Goal: Contribute content: Contribute content

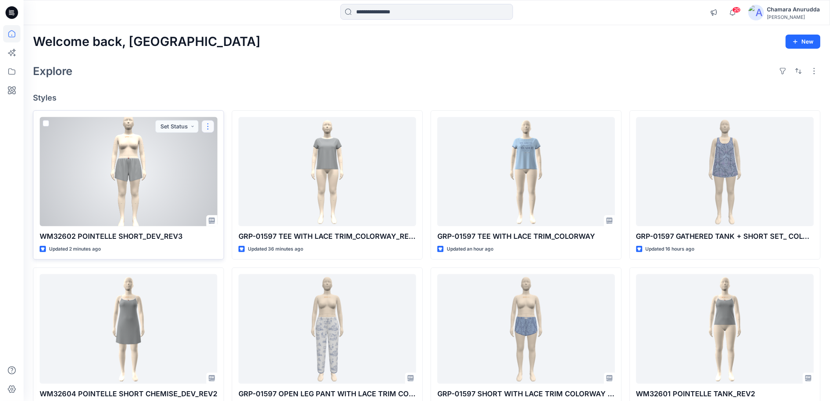
click at [206, 124] on button "button" at bounding box center [208, 126] width 13 height 13
click at [219, 143] on p "Edit" at bounding box center [222, 144] width 10 height 8
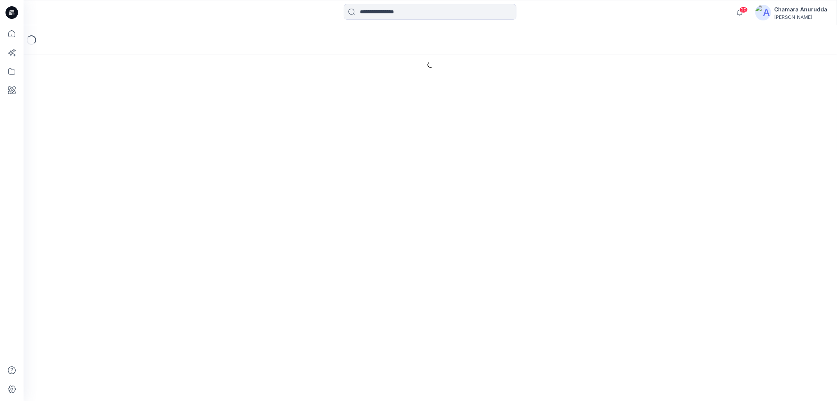
click at [501, 40] on div "Loading..." at bounding box center [430, 40] width 813 height 30
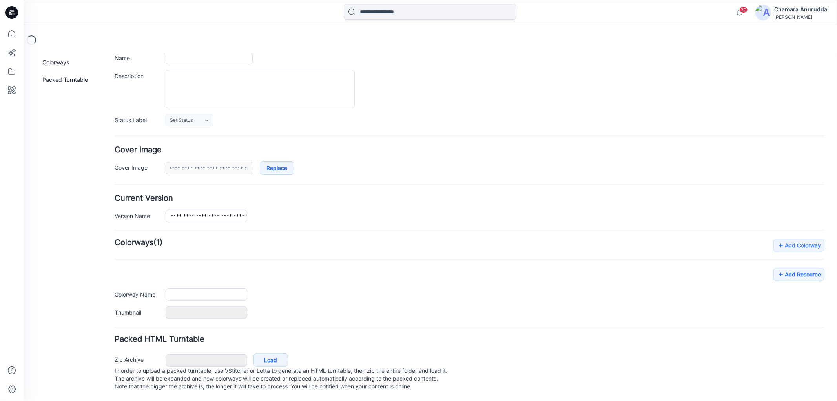
scroll to position [70, 0]
type input "**********"
click at [784, 268] on div "**********" at bounding box center [469, 278] width 710 height 80
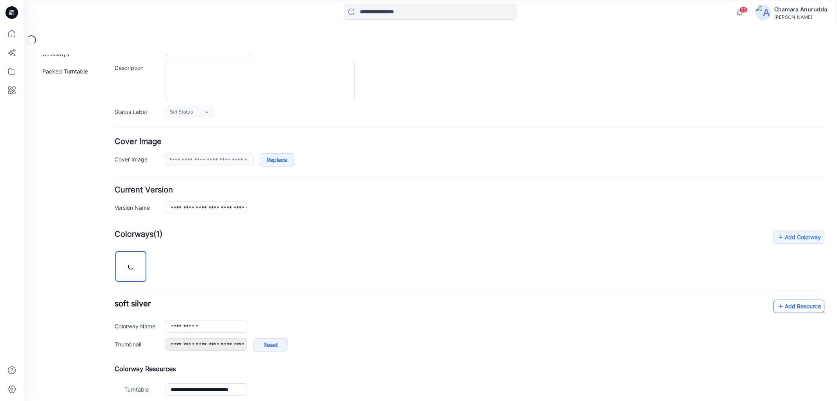
click at [780, 307] on link "Add Resource" at bounding box center [798, 305] width 51 height 13
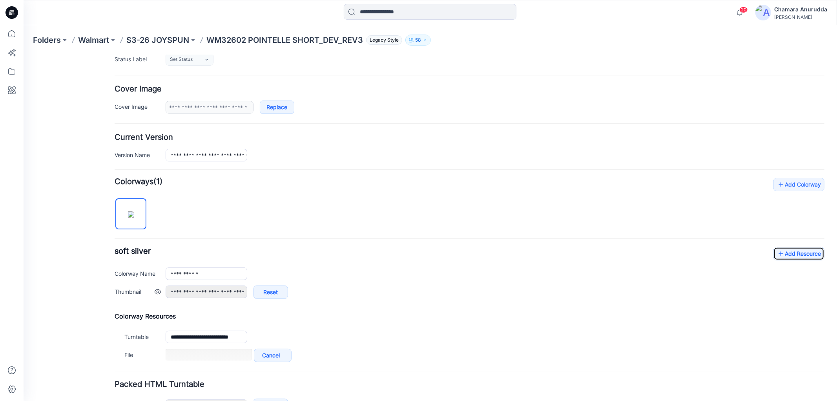
scroll to position [177, 0]
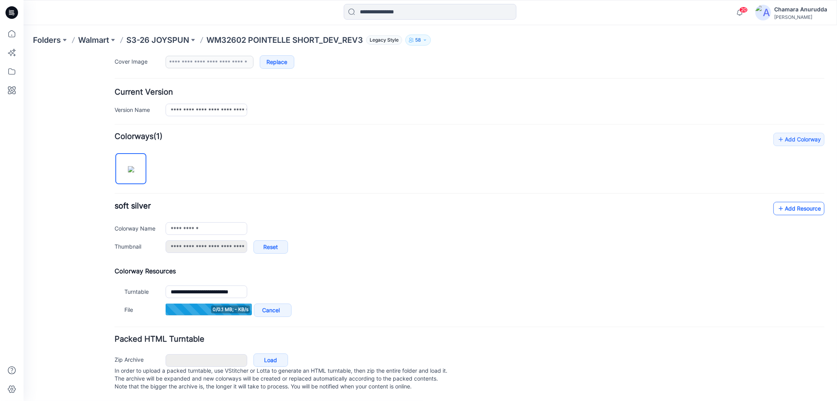
click at [802, 201] on link "Add Resource" at bounding box center [798, 207] width 51 height 13
click at [803, 202] on link "Add Resource" at bounding box center [798, 208] width 51 height 13
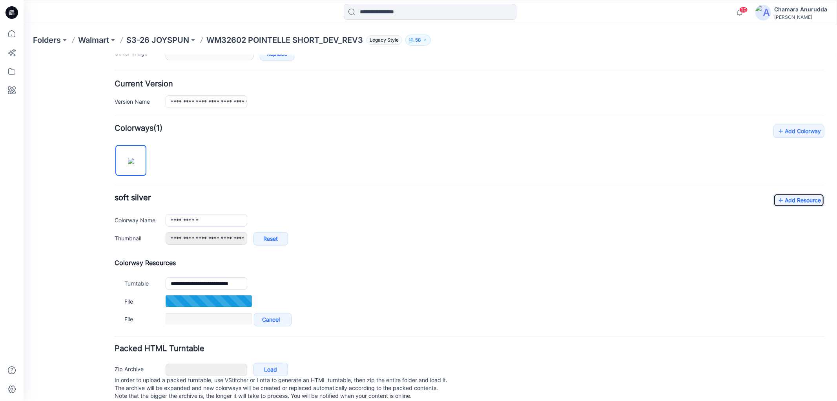
scroll to position [177, 0]
click at [790, 193] on link "Add Resource" at bounding box center [798, 198] width 51 height 13
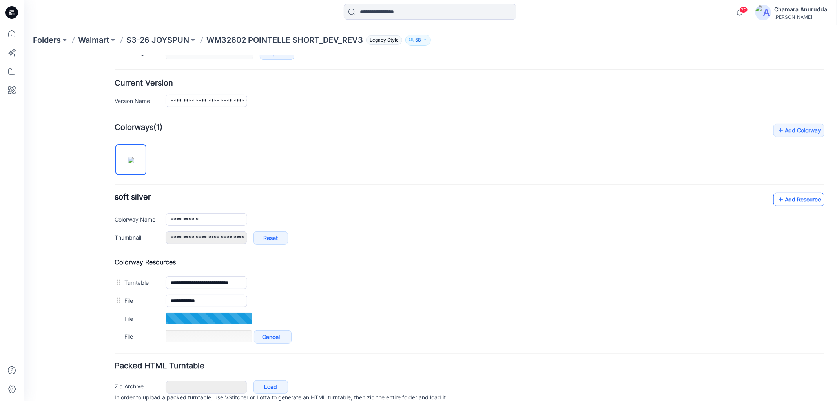
click at [787, 200] on link "Add Resource" at bounding box center [798, 198] width 51 height 13
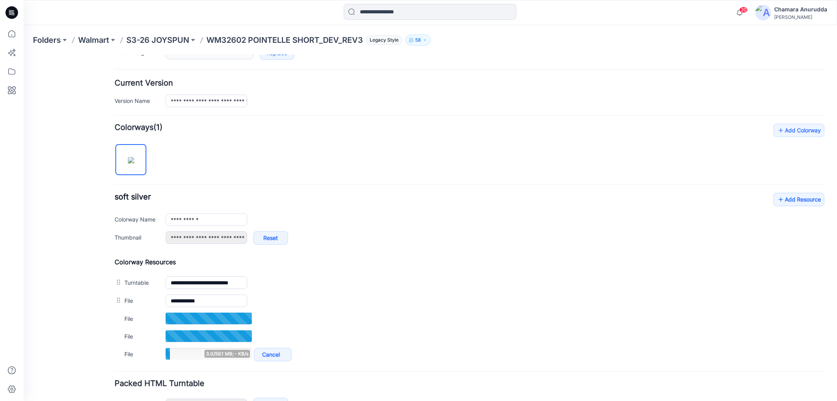
click at [794, 209] on div "**********" at bounding box center [469, 222] width 710 height 60
click at [801, 201] on link "Add Resource" at bounding box center [798, 198] width 51 height 13
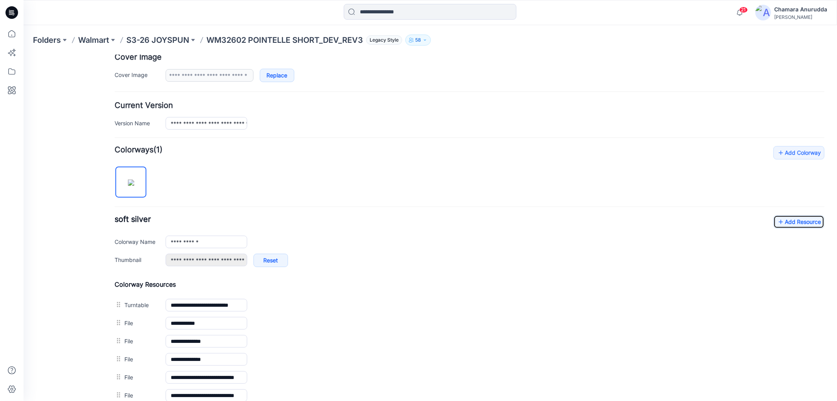
scroll to position [0, 0]
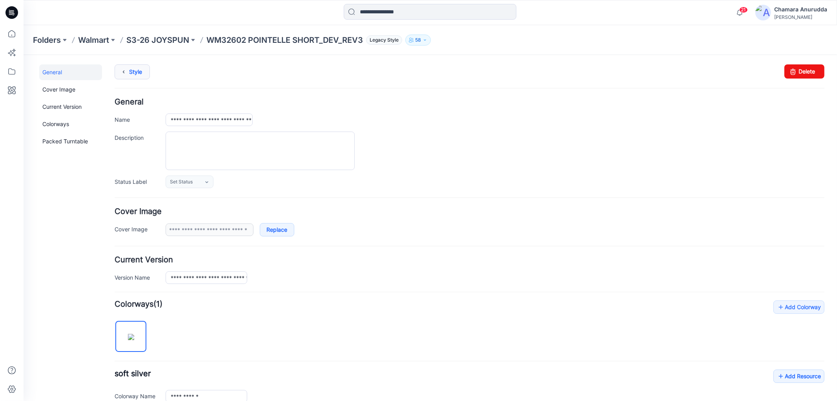
click at [136, 66] on link "Style" at bounding box center [131, 71] width 35 height 15
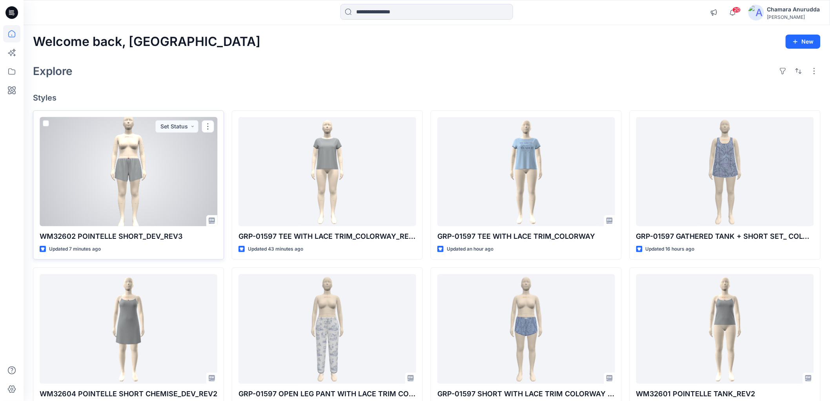
click at [122, 173] on div at bounding box center [129, 171] width 178 height 109
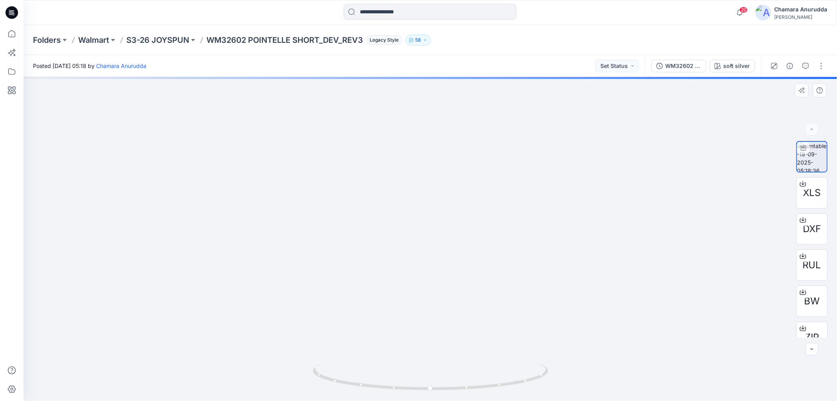
click at [448, 221] on img at bounding box center [431, 162] width 290 height 477
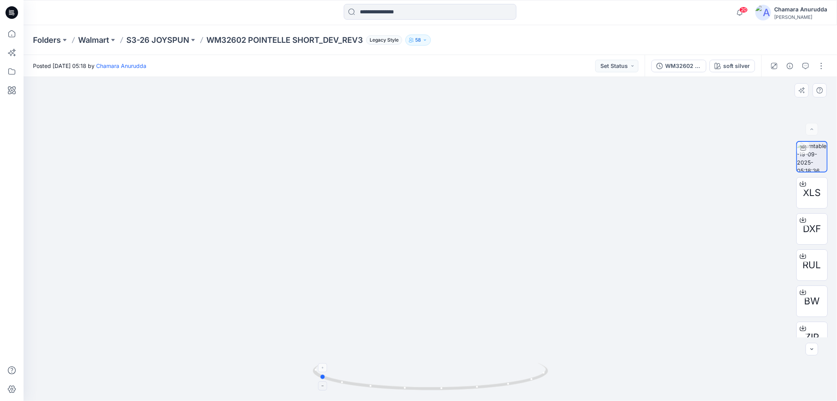
drag, startPoint x: 530, startPoint y: 381, endPoint x: 418, endPoint y: 370, distance: 112.0
click at [418, 370] on icon at bounding box center [431, 376] width 237 height 29
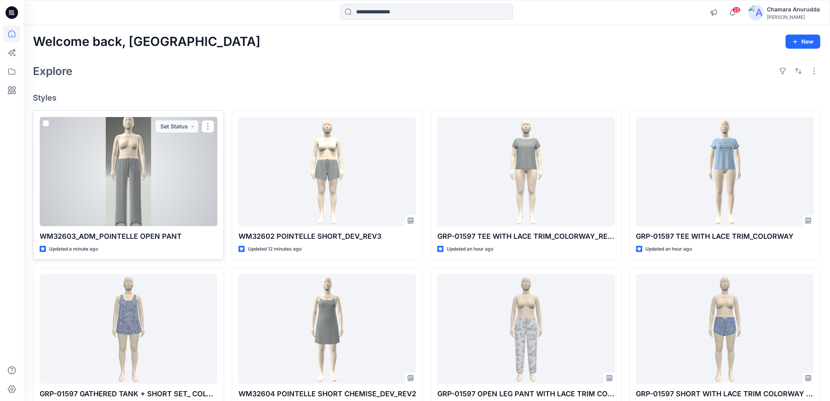
click at [151, 168] on div at bounding box center [129, 171] width 178 height 109
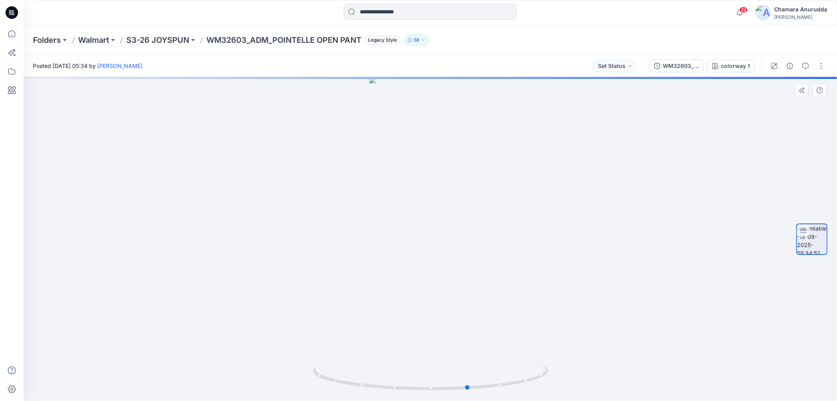
drag, startPoint x: 508, startPoint y: 386, endPoint x: 571, endPoint y: 340, distance: 77.7
click at [547, 365] on icon at bounding box center [431, 376] width 237 height 29
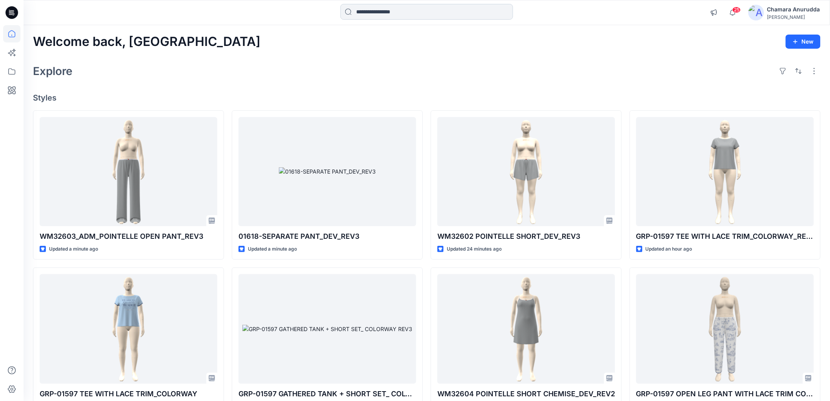
click at [377, 14] on input at bounding box center [427, 12] width 173 height 16
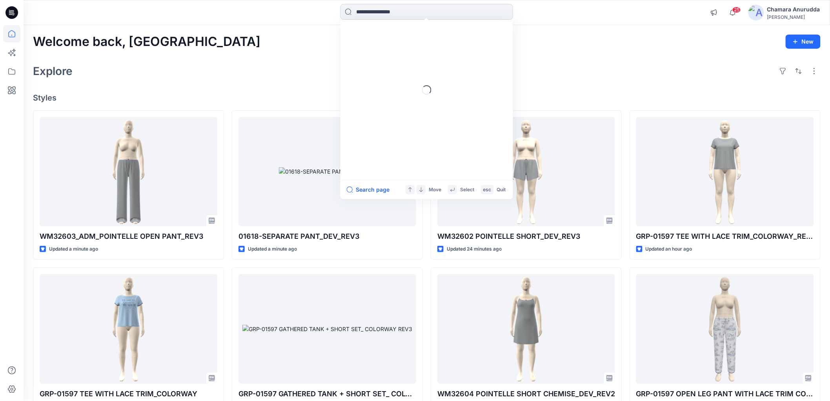
paste input "**********"
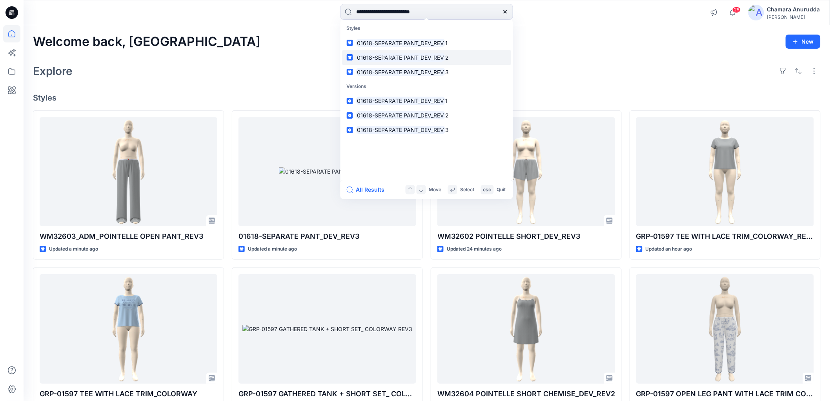
type input "**********"
click at [295, 51] on div "Welcome back, Chamara New Explore Styles WM32603_ADM_POINTELLE OPEN PANT_REV3 U…" at bounding box center [427, 318] width 807 height 586
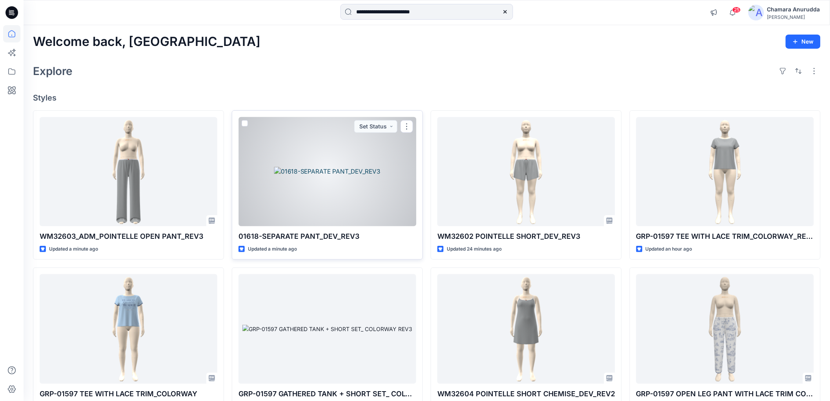
click at [349, 184] on div at bounding box center [328, 171] width 178 height 109
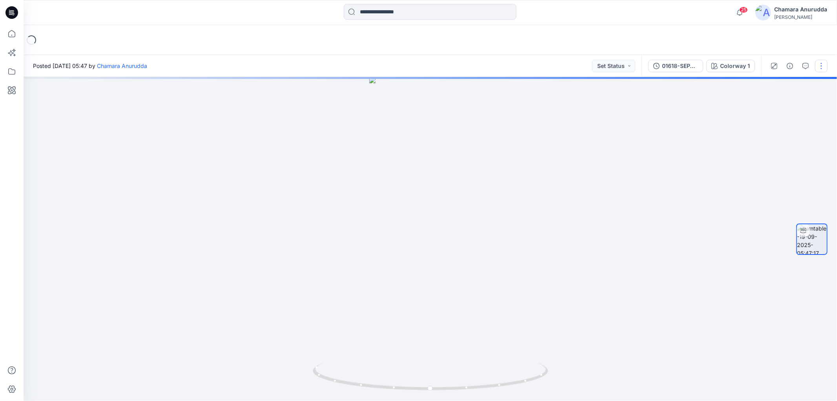
click at [822, 60] on button "button" at bounding box center [821, 66] width 13 height 13
click at [577, 5] on div at bounding box center [430, 12] width 406 height 17
click at [815, 64] on button "button" at bounding box center [821, 66] width 13 height 13
click at [495, 60] on div "Posted Friday, September 19, 2025 05:47 by Chamara Anurudda Set Status" at bounding box center [333, 66] width 618 height 22
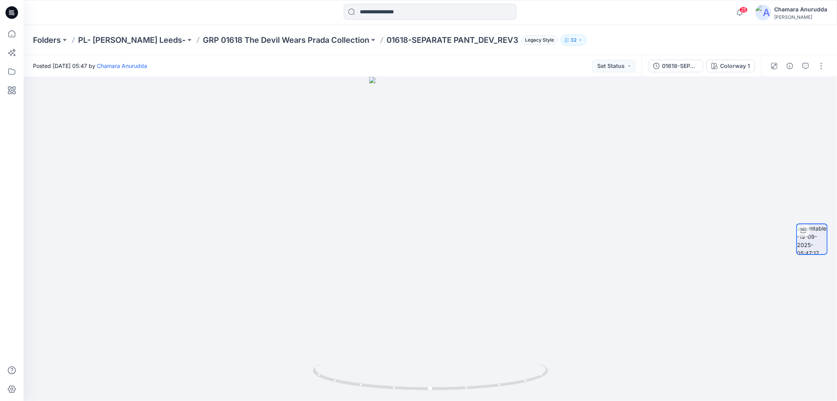
click at [823, 74] on div at bounding box center [797, 66] width 73 height 22
click at [822, 68] on button "button" at bounding box center [821, 66] width 13 height 13
click at [790, 82] on button "Edit" at bounding box center [788, 83] width 72 height 15
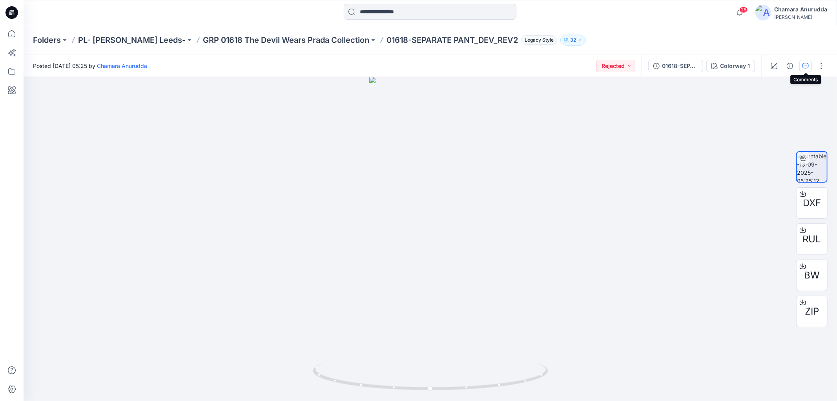
click at [806, 64] on icon "button" at bounding box center [805, 66] width 6 height 6
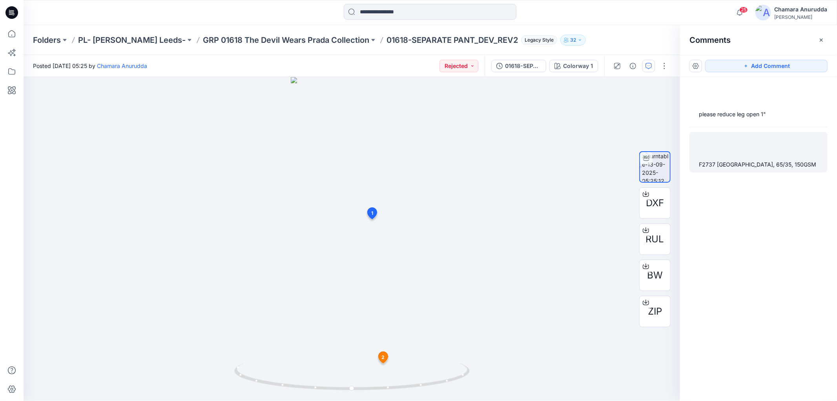
click at [738, 168] on div "F2737 POLYESTER RAYON JERSEY, 65/35, 150GSM" at bounding box center [758, 164] width 119 height 9
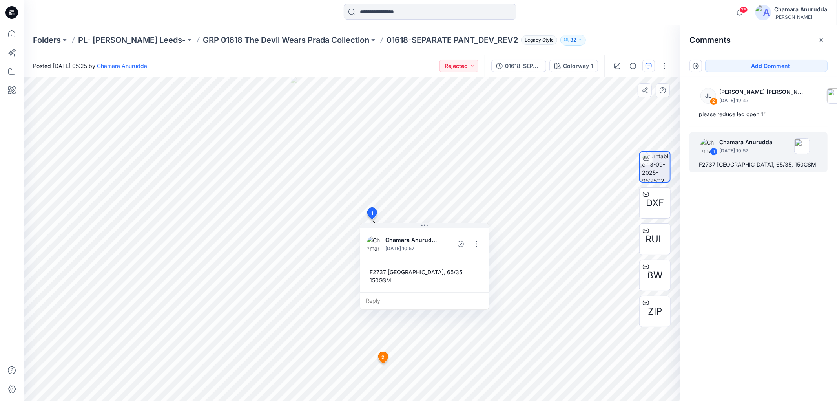
click at [370, 268] on div "F2737 POLYESTER RAYON JERSEY, 65/35, 150GSM" at bounding box center [424, 275] width 116 height 23
drag, startPoint x: 370, startPoint y: 268, endPoint x: 449, endPoint y: 298, distance: 84.4
click at [466, 303] on div "Chamara Anurudda September 13, 2025 10:57 F2737 POLYESTER RAYON JERSEY, 65/35, …" at bounding box center [424, 266] width 129 height 87
copy div "F2737 POLYESTER RAYON JERSEY, 65/35, 150GSM Reply 2 JL Jessica Lisa September 1…"
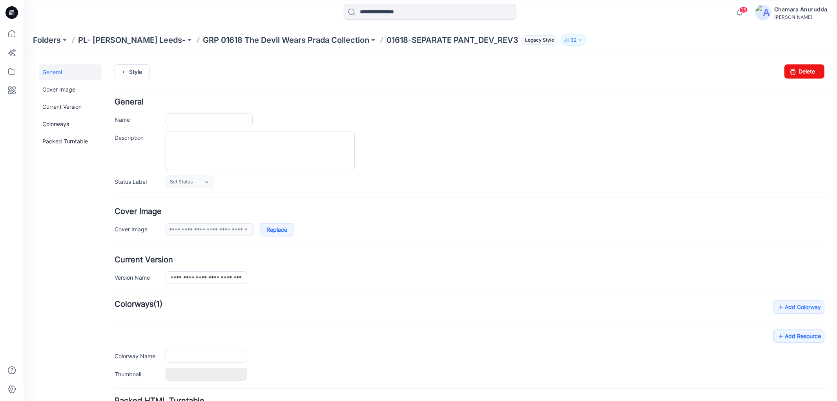
type input "**********"
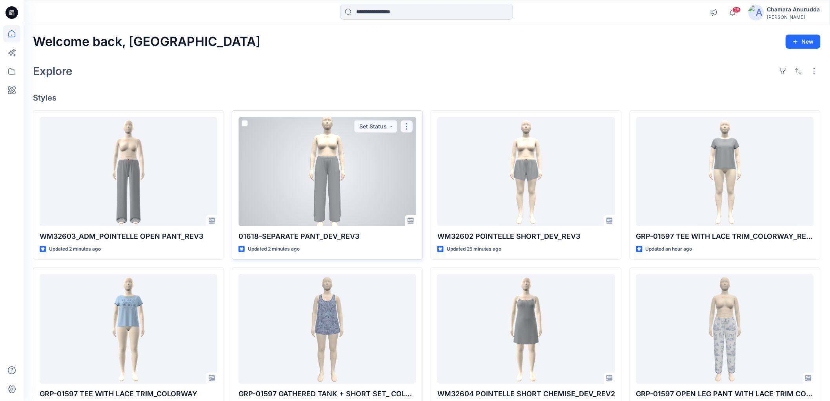
click at [410, 128] on button "button" at bounding box center [407, 126] width 13 height 13
click at [421, 159] on p "Comment" at bounding box center [428, 159] width 25 height 8
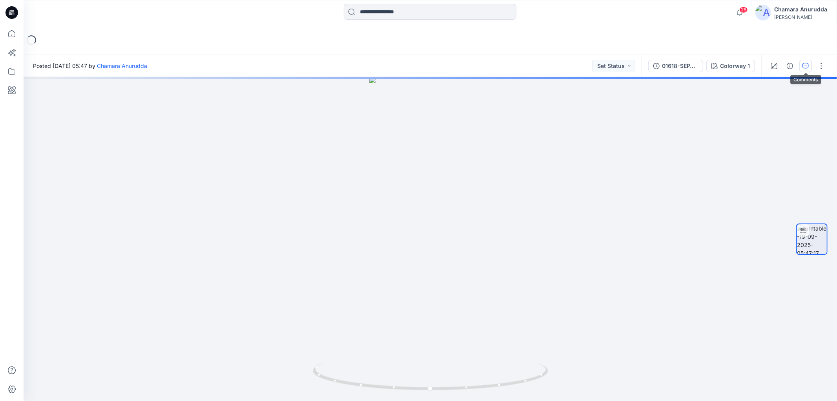
click at [806, 67] on icon "button" at bounding box center [805, 66] width 6 height 6
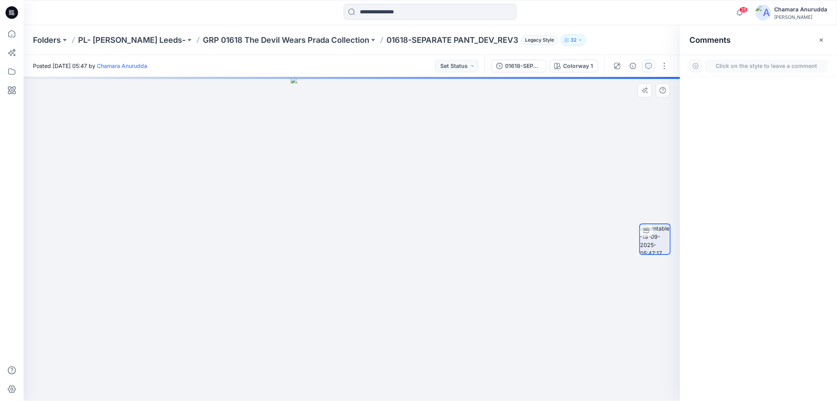
click at [374, 230] on div "1" at bounding box center [352, 239] width 656 height 324
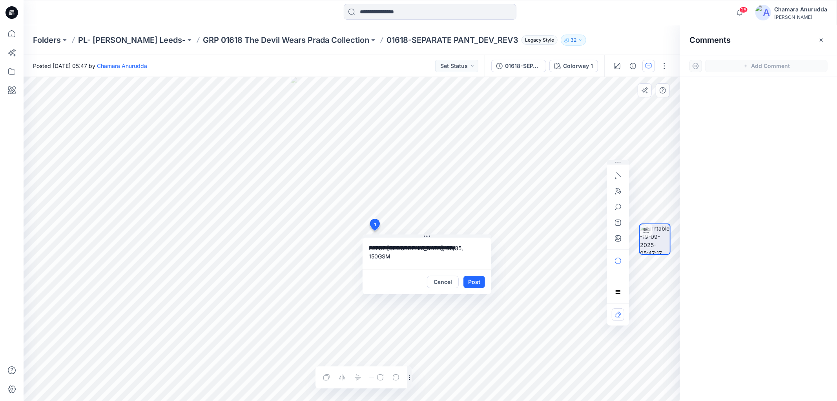
scroll to position [5, 0]
type textarea "**********"
click at [475, 277] on button "Post" at bounding box center [474, 281] width 22 height 13
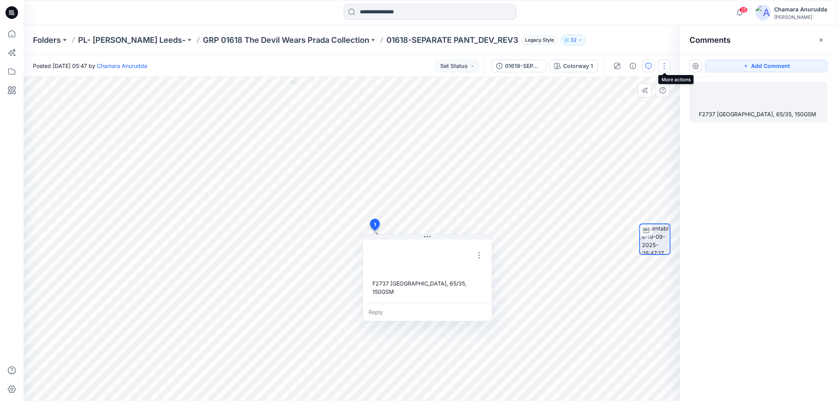
click at [665, 63] on button "button" at bounding box center [664, 66] width 13 height 13
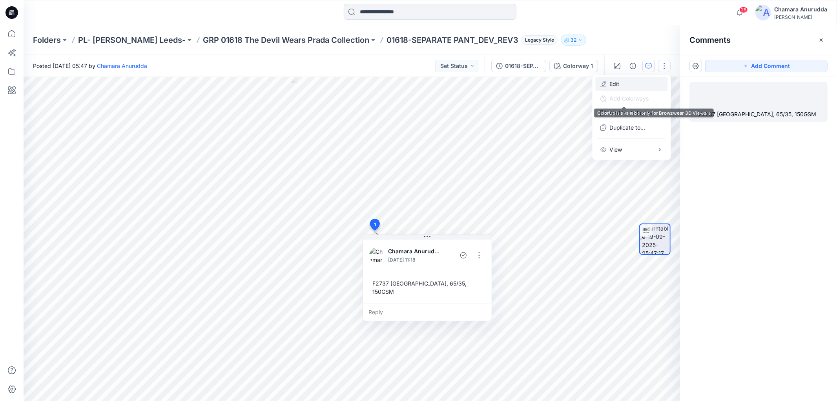
click at [647, 87] on button "Edit" at bounding box center [632, 83] width 72 height 15
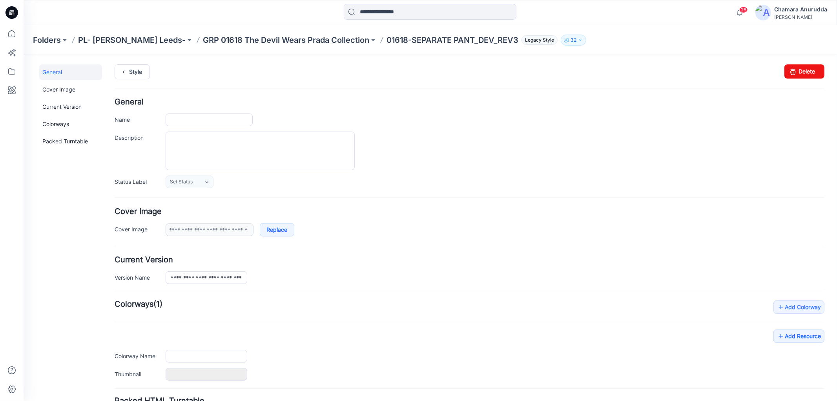
type input "**********"
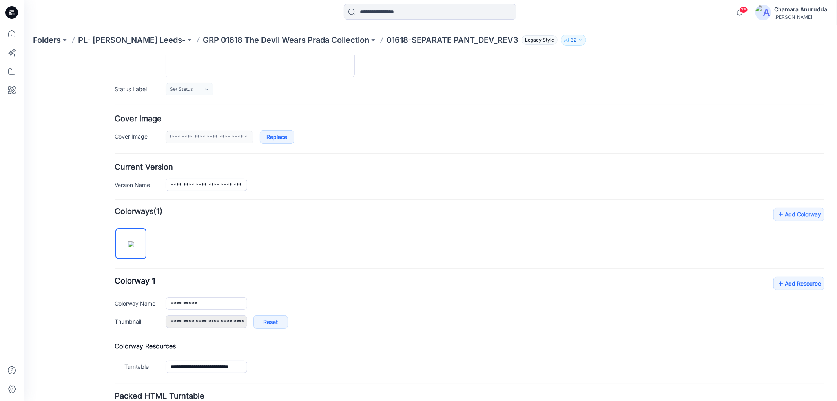
scroll to position [158, 0]
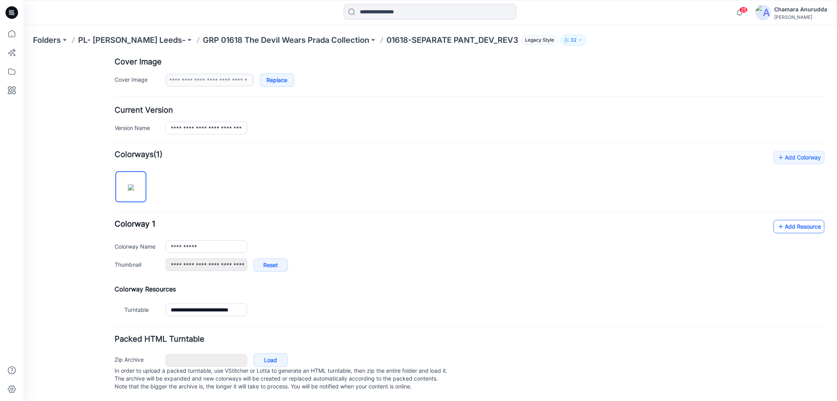
click at [781, 220] on link "Add Resource" at bounding box center [798, 225] width 51 height 13
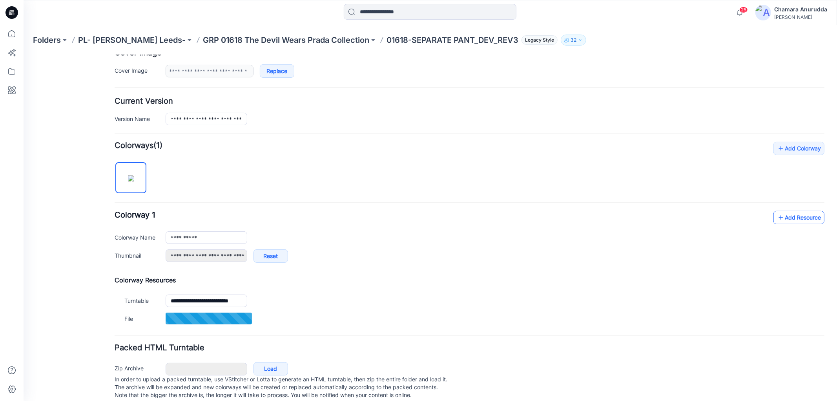
click at [787, 222] on link "Add Resource" at bounding box center [798, 216] width 51 height 13
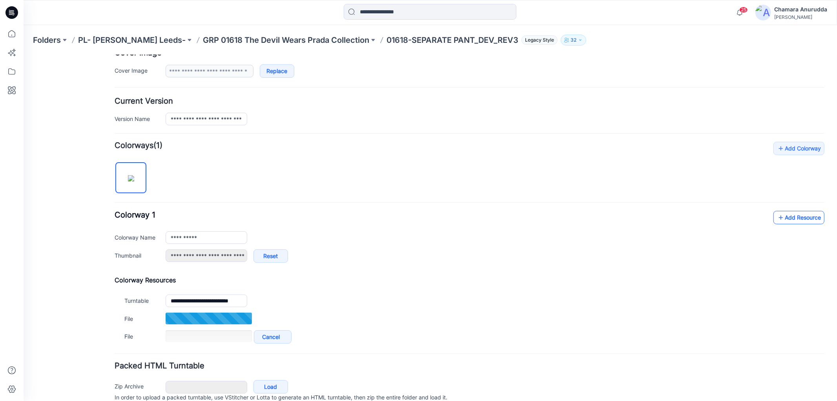
click at [785, 221] on link "Add Resource" at bounding box center [798, 216] width 51 height 13
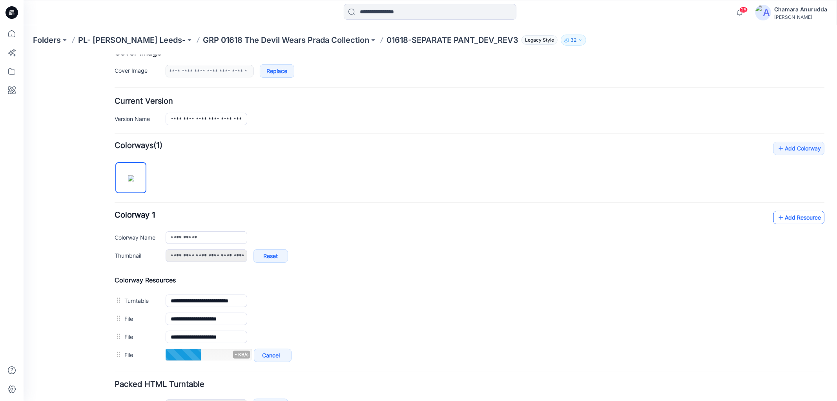
click at [813, 214] on link "Add Resource" at bounding box center [798, 216] width 51 height 13
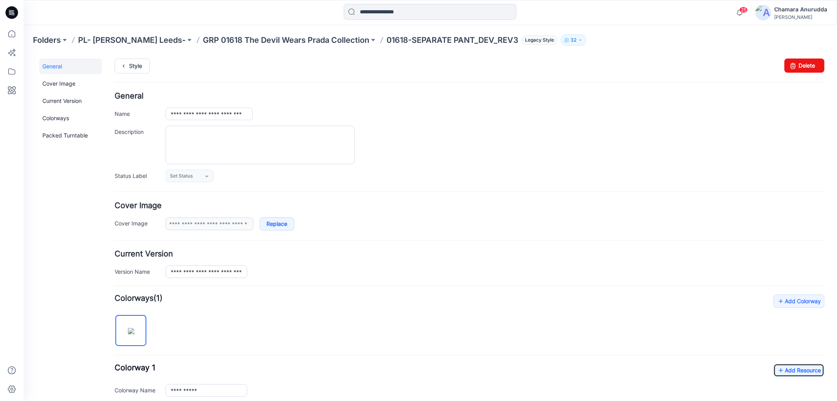
scroll to position [0, 0]
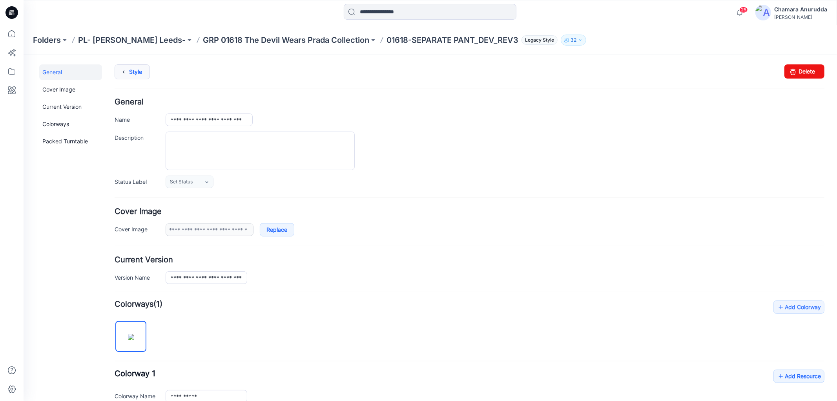
click at [129, 69] on link "Style" at bounding box center [131, 71] width 35 height 15
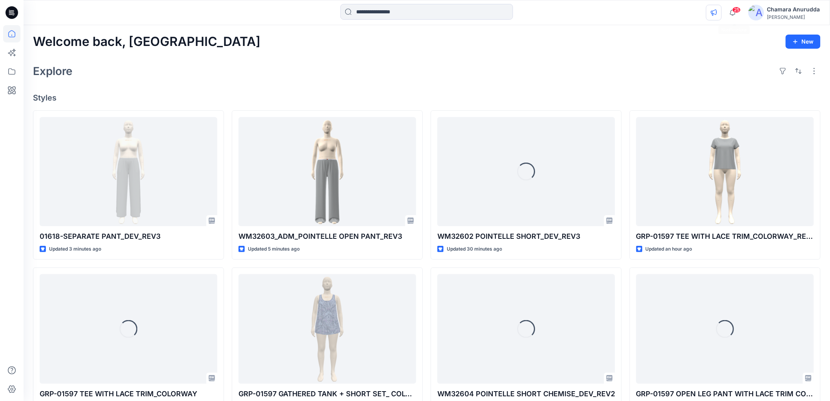
click at [720, 12] on button "button" at bounding box center [714, 13] width 16 height 16
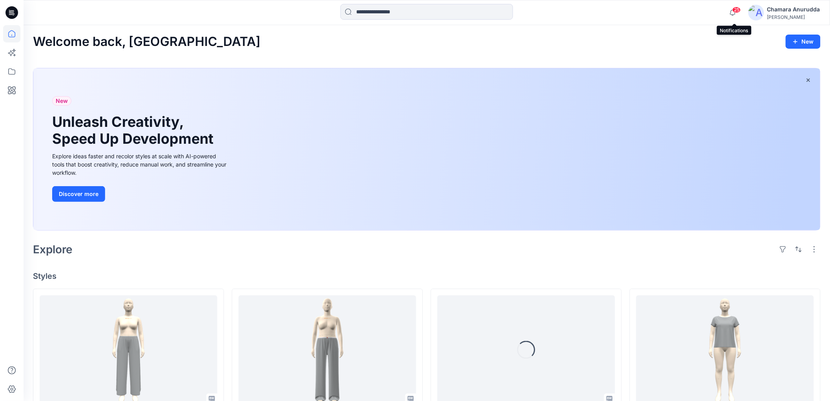
click at [737, 10] on span "25" at bounding box center [736, 10] width 9 height 6
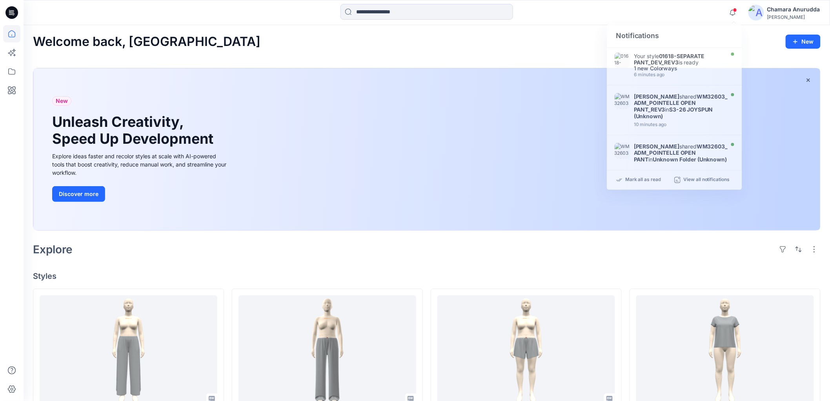
click at [379, 51] on div "Welcome back, Chamara New New Unleash Creativity, Speed Up Development Explore …" at bounding box center [427, 407] width 807 height 765
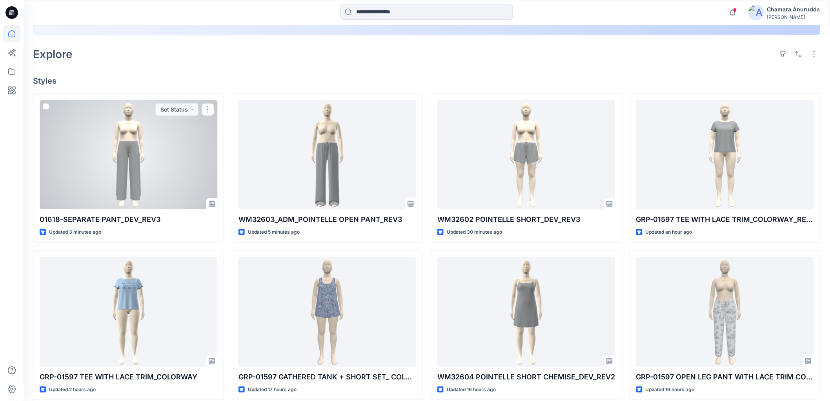
scroll to position [44, 0]
